Goal: Information Seeking & Learning: Learn about a topic

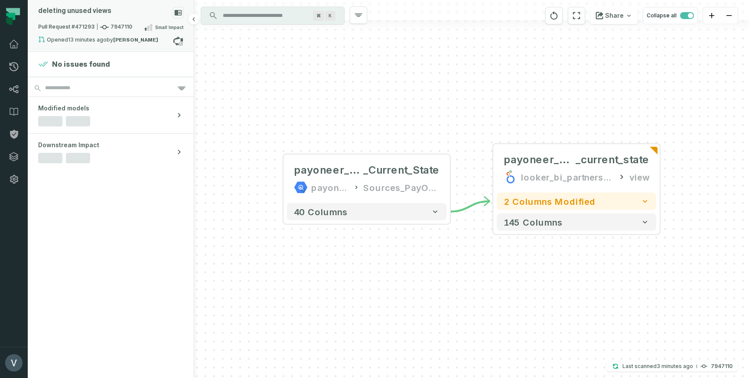
click at [100, 10] on div "deleting unused views" at bounding box center [74, 11] width 73 height 8
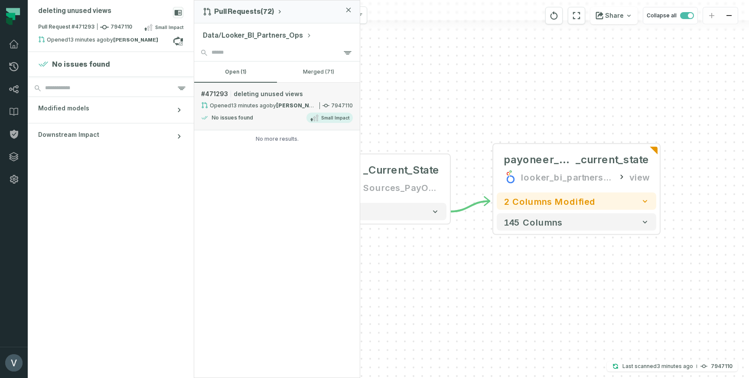
click at [287, 123] on div "No issues found Small Impact" at bounding box center [277, 118] width 152 height 10
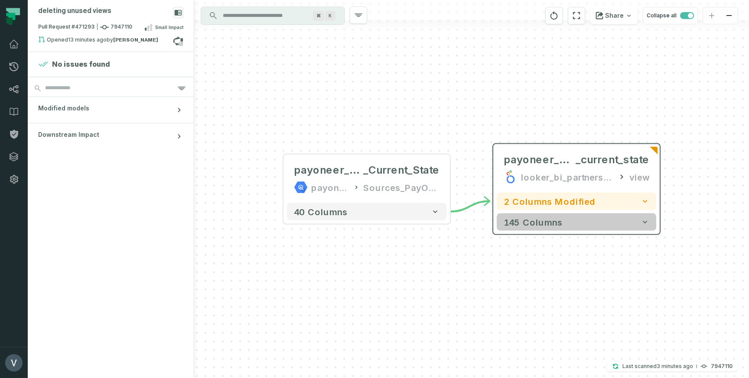
click at [555, 220] on span "145 columns" at bounding box center [533, 222] width 59 height 10
click at [607, 222] on button "145 columns" at bounding box center [577, 221] width 160 height 17
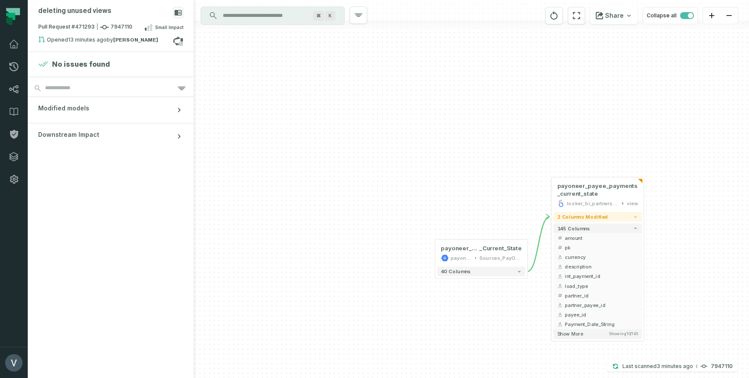
click at [613, 230] on button "145 columns" at bounding box center [598, 229] width 88 height 10
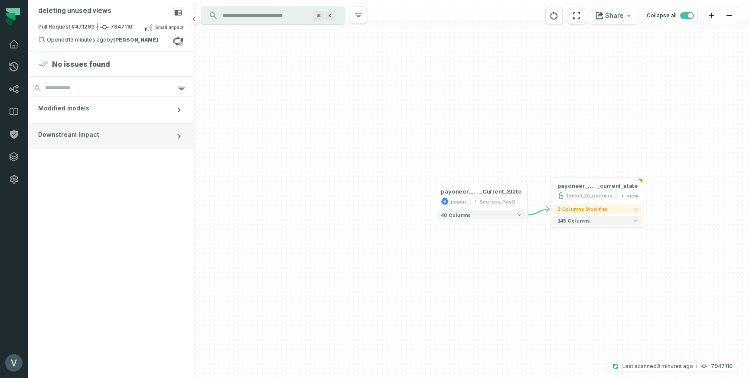
click at [94, 134] on span "Downstream Impact" at bounding box center [68, 134] width 61 height 9
click at [107, 113] on button "Modified models" at bounding box center [111, 110] width 166 height 26
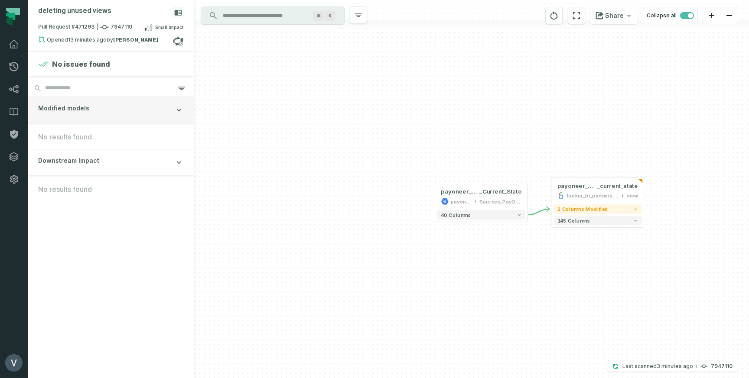
drag, startPoint x: 96, startPoint y: 138, endPoint x: 108, endPoint y: 106, distance: 34.9
click at [95, 138] on span "No results found" at bounding box center [110, 137] width 145 height 10
click at [88, 56] on section "No issues found" at bounding box center [111, 64] width 166 height 24
click at [11, 63] on icon at bounding box center [14, 66] width 9 height 9
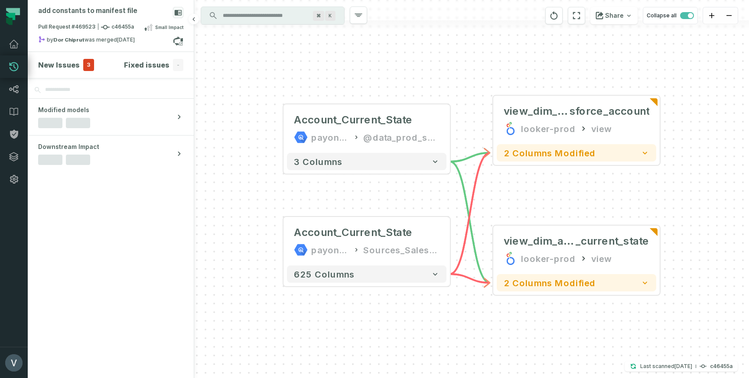
click at [55, 67] on h4 "New Issues" at bounding box center [59, 65] width 42 height 10
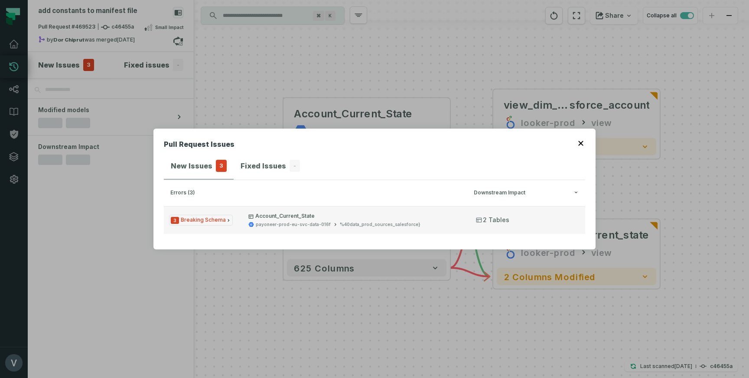
click at [341, 217] on p "Account_Current_State" at bounding box center [354, 216] width 212 height 7
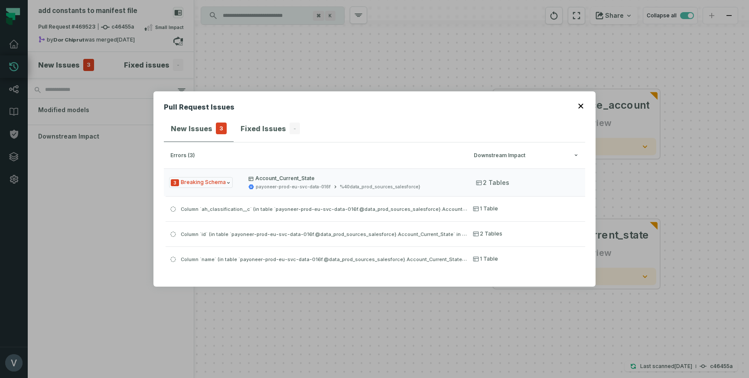
click at [579, 107] on icon "button" at bounding box center [580, 106] width 5 height 5
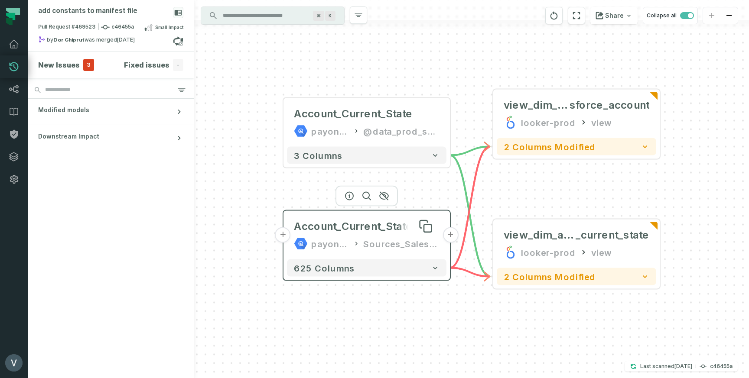
click at [355, 229] on div "Account_Current_State" at bounding box center [353, 227] width 119 height 14
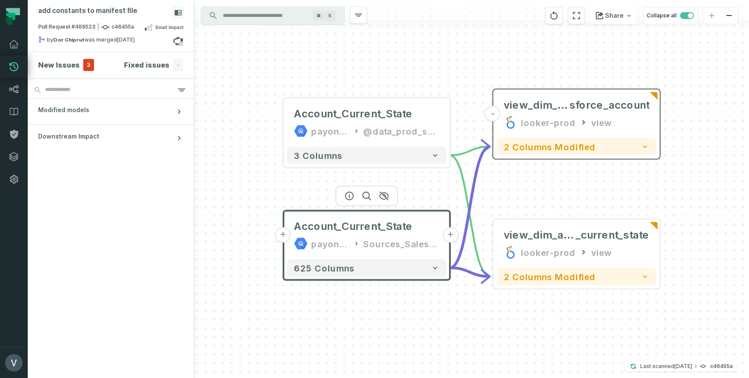
click at [523, 143] on span "2 columns modified" at bounding box center [550, 147] width 92 height 10
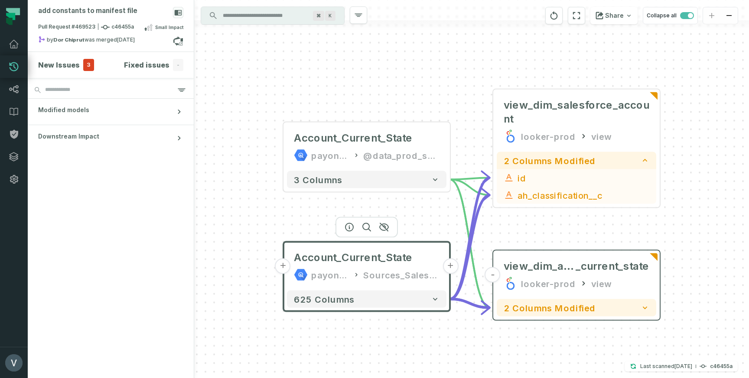
click at [568, 307] on span "2 columns modified" at bounding box center [550, 308] width 92 height 10
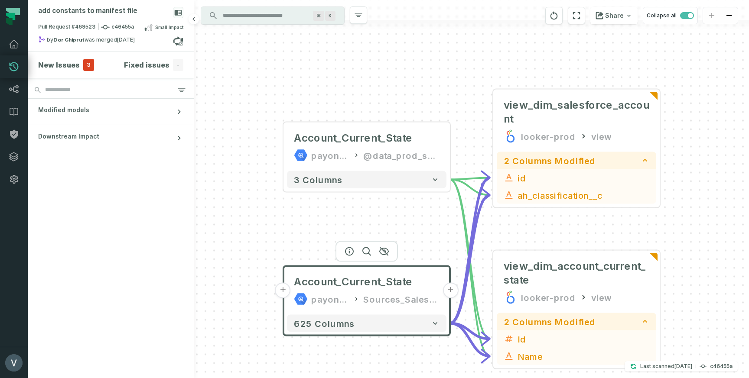
click at [65, 68] on h4 "New Issues" at bounding box center [59, 65] width 42 height 10
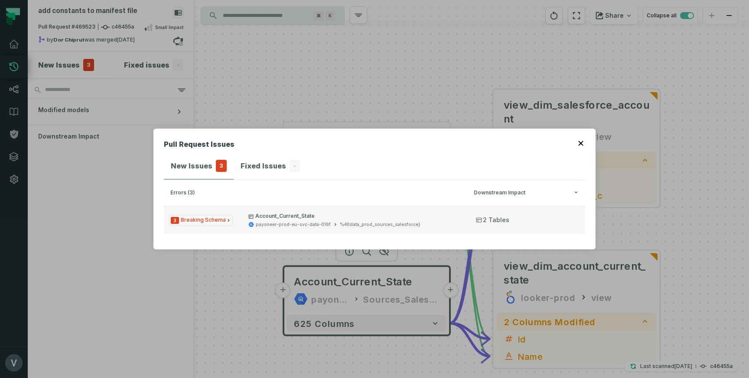
click at [227, 225] on span "3 Breaking Schema" at bounding box center [201, 220] width 64 height 11
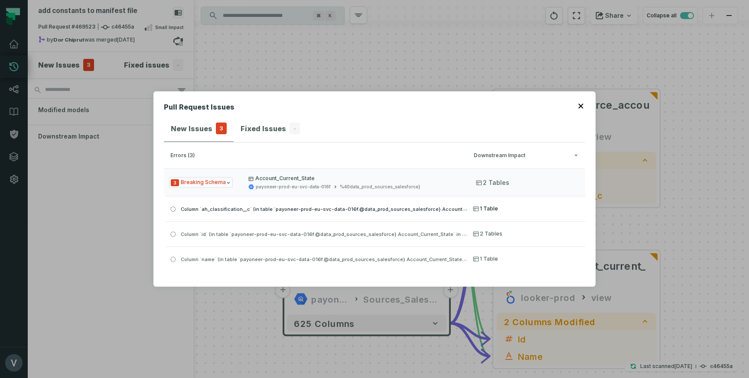
click at [505, 212] on button "Column `ah_classification__c` (in table `payoneer-prod-eu-svc-data-016f.@data_p…" at bounding box center [376, 208] width 420 height 25
